Goal: Information Seeking & Learning: Find contact information

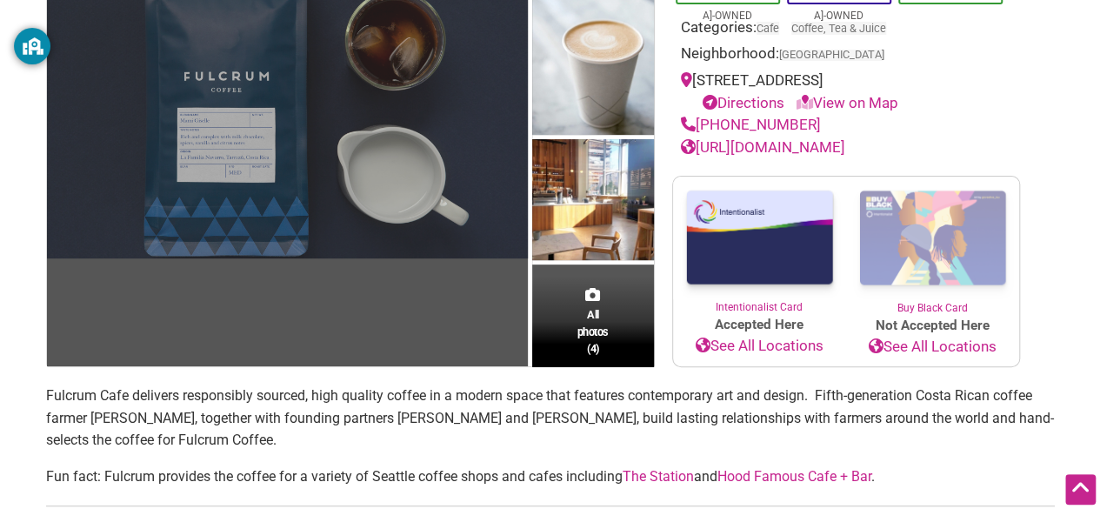
scroll to position [214, 0]
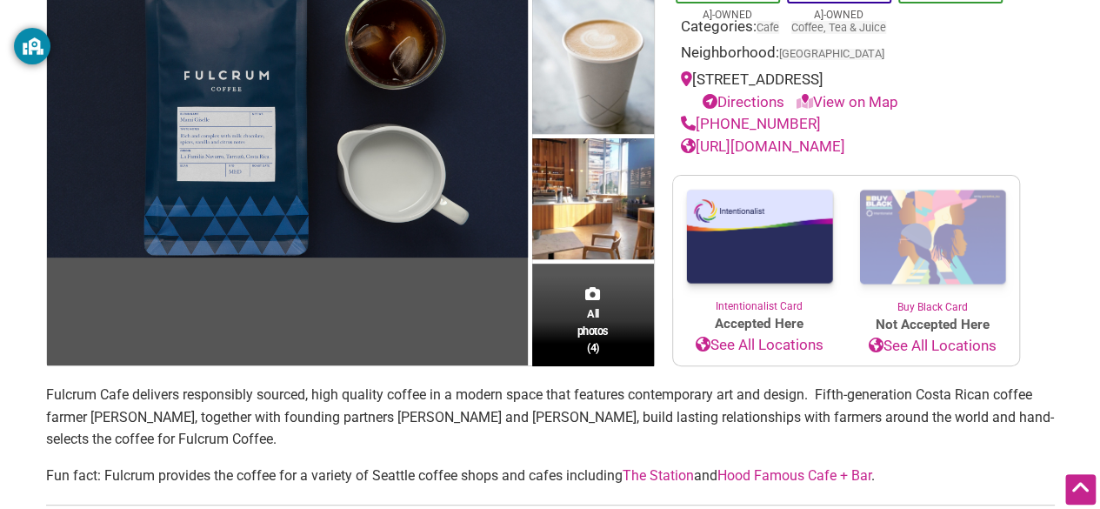
drag, startPoint x: 888, startPoint y: 98, endPoint x: 980, endPoint y: 90, distance: 92.6
click at [980, 90] on div "[STREET_ADDRESS] Directions View on Map" at bounding box center [846, 91] width 331 height 44
click at [856, 101] on link "View on Map" at bounding box center [848, 101] width 102 height 17
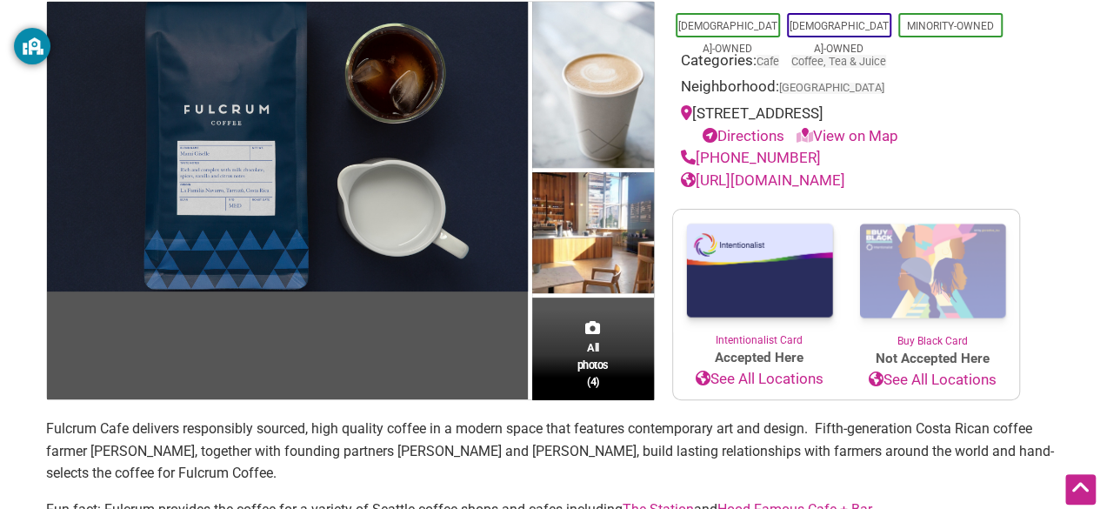
scroll to position [176, 0]
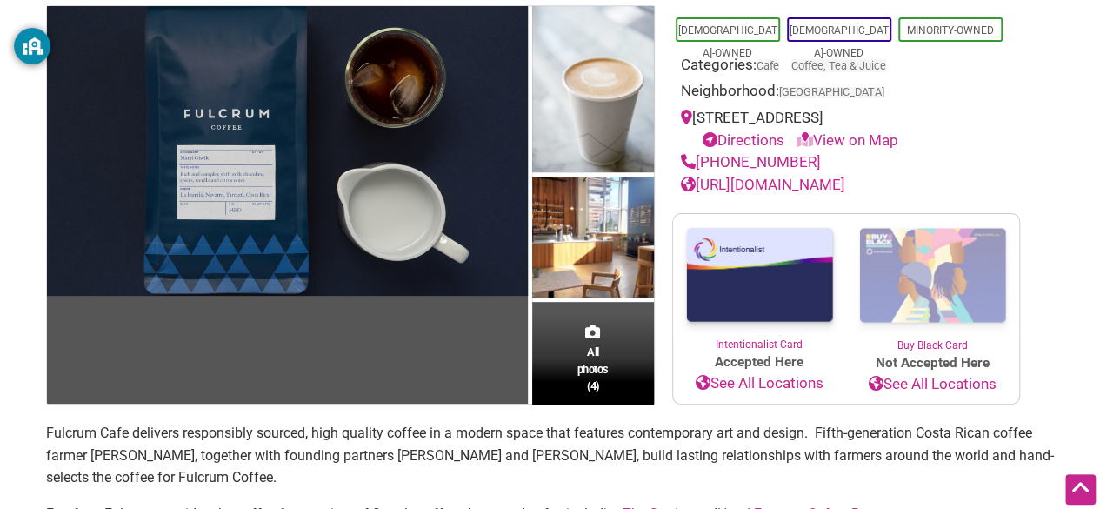
click at [838, 142] on link "View on Map" at bounding box center [848, 139] width 102 height 17
drag, startPoint x: 838, startPoint y: 142, endPoint x: 850, endPoint y: 118, distance: 26.1
click at [850, 118] on div "[STREET_ADDRESS] Directions View on Map" at bounding box center [846, 129] width 331 height 44
click at [820, 143] on link "View on Map" at bounding box center [848, 139] width 102 height 17
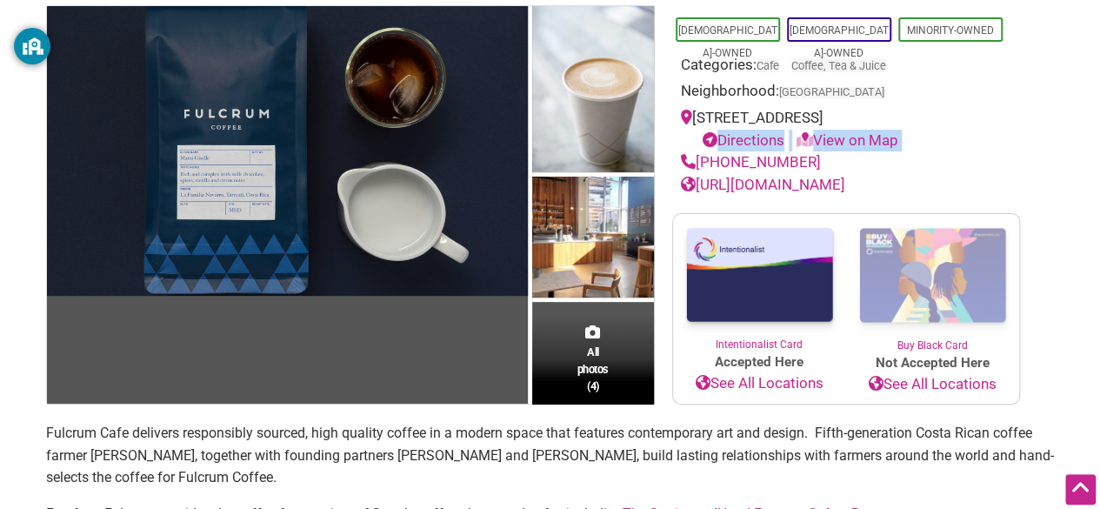
click at [820, 143] on link "View on Map" at bounding box center [848, 139] width 102 height 17
click at [812, 135] on icon at bounding box center [805, 139] width 17 height 15
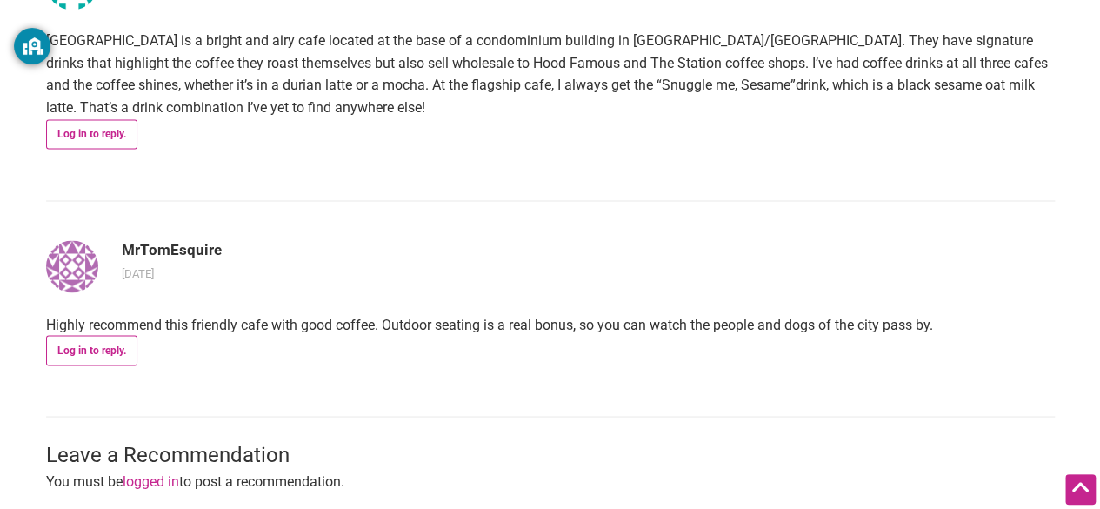
scroll to position [1379, 0]
drag, startPoint x: 429, startPoint y: 81, endPoint x: 553, endPoint y: 80, distance: 124.4
click at [553, 80] on p "[GEOGRAPHIC_DATA] is a bright and airy cafe located at the base of a condominiu…" at bounding box center [550, 73] width 1009 height 89
copy p "Snuggle me, Sesame"
click at [651, 116] on article "jvahora [DATE] [GEOGRAPHIC_DATA] is a bright and airy cafe located at the base …" at bounding box center [550, 57] width 1009 height 283
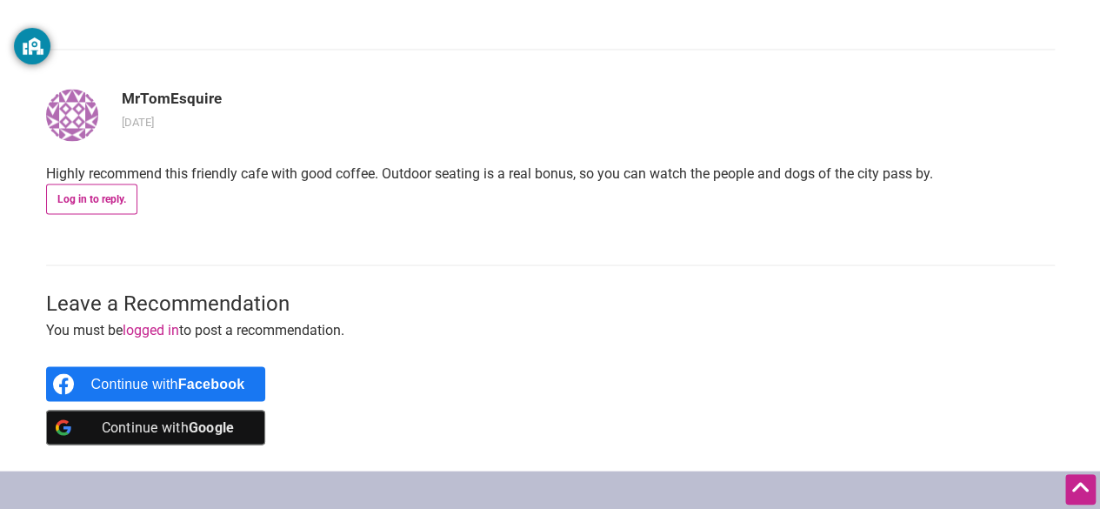
scroll to position [1529, 0]
